Goal: Information Seeking & Learning: Learn about a topic

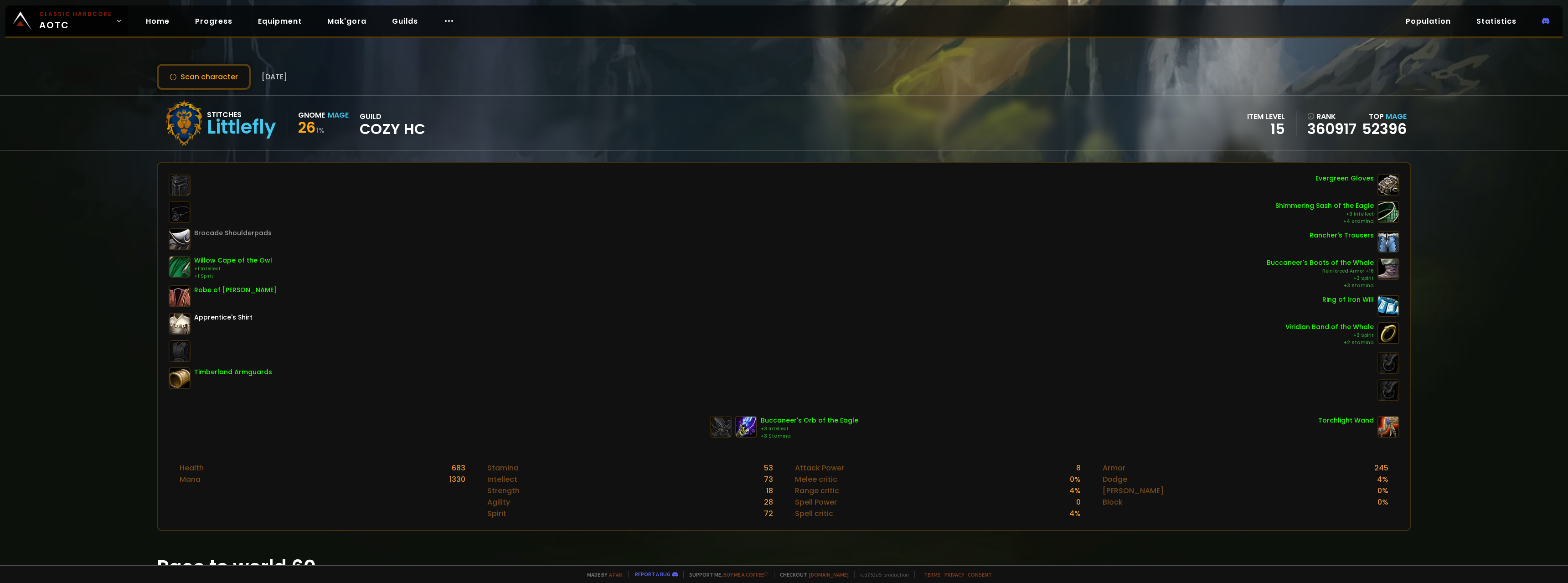
drag, startPoint x: 57, startPoint y: 206, endPoint x: 67, endPoint y: 190, distance: 18.9
click at [57, 205] on div "Scan character [DATE] Stitches Littlefly Gnome Mage 26 1 % guild Cozy HC item l…" at bounding box center [784, 282] width 1568 height 565
click at [63, 98] on div "Stitches Littlefly Gnome Mage 26 1 % guild Cozy HC item level 15 rank 360917 To…" at bounding box center [784, 123] width 1568 height 55
